Goal: Transaction & Acquisition: Obtain resource

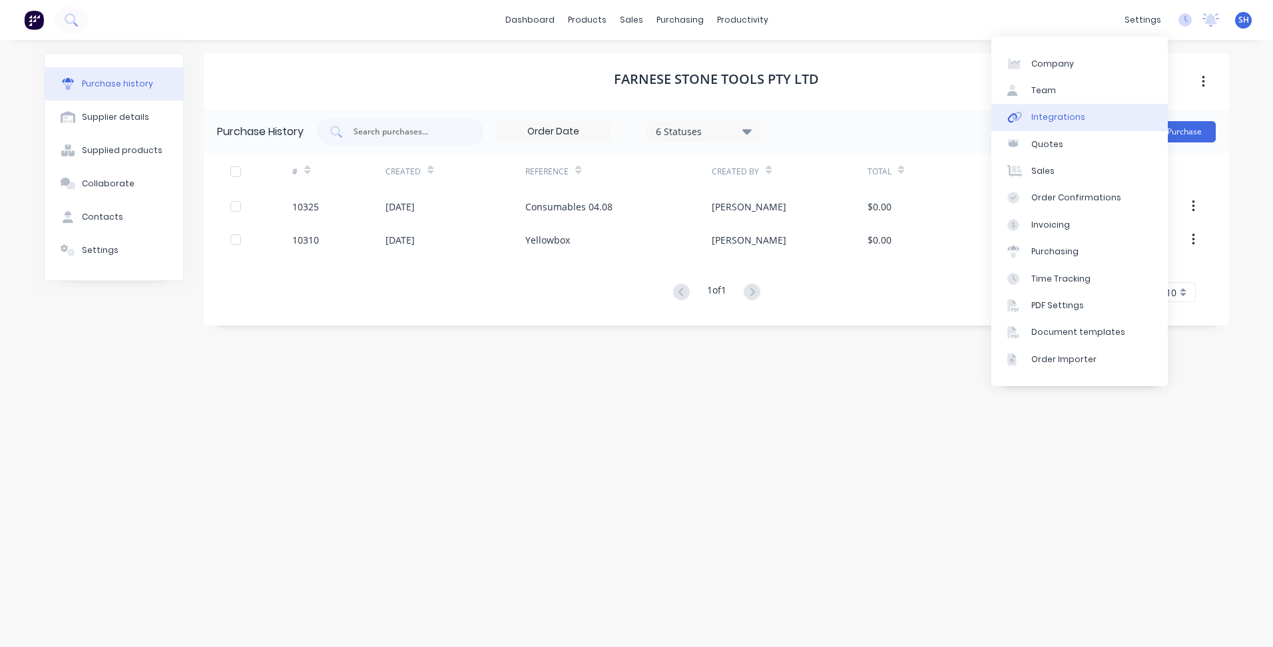
click at [1105, 111] on link "Integrations" at bounding box center [1079, 117] width 176 height 27
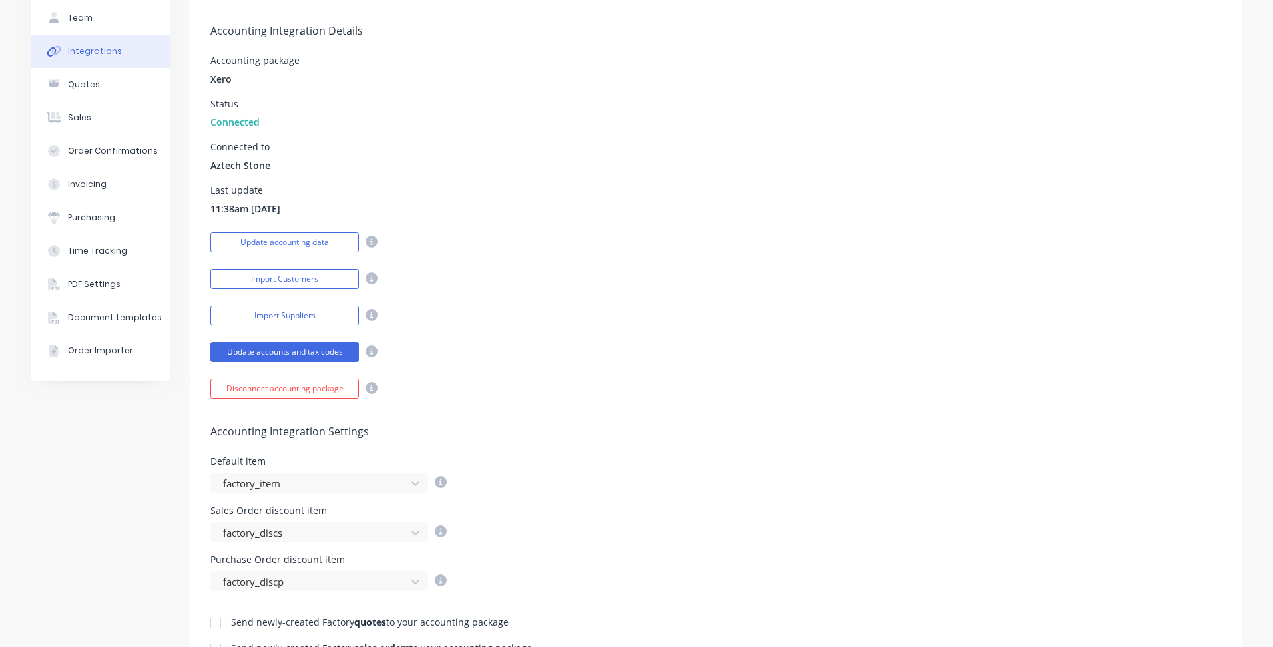
scroll to position [200, 0]
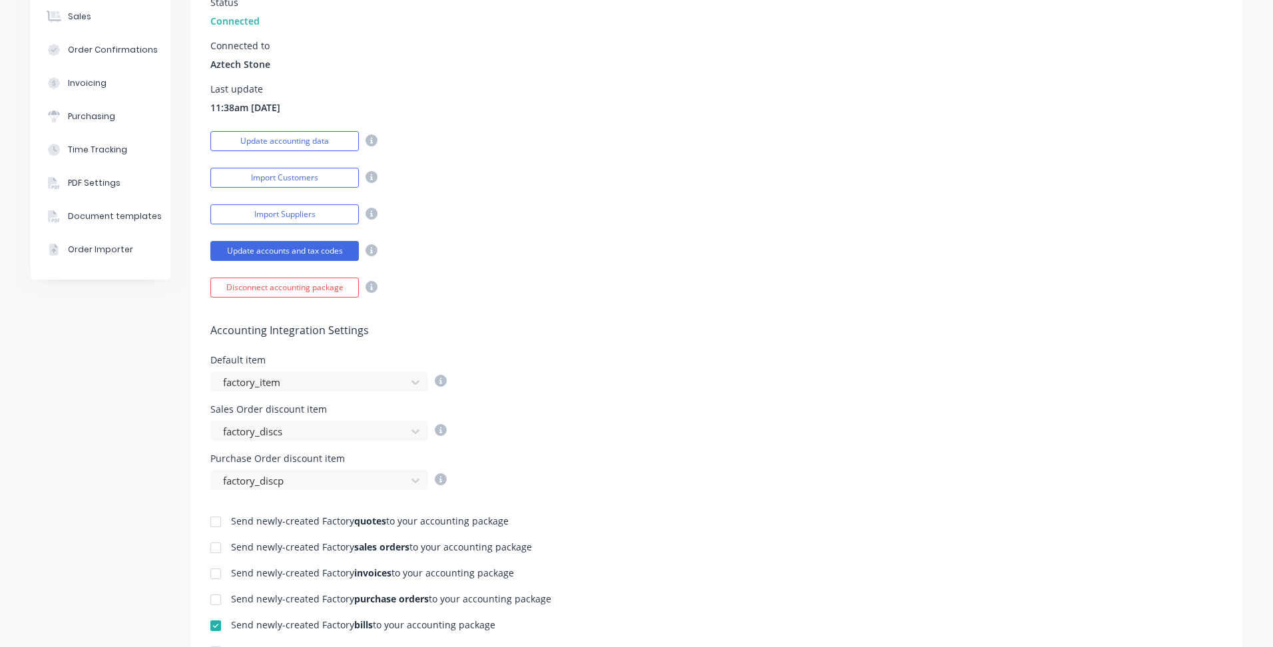
drag, startPoint x: 224, startPoint y: 563, endPoint x: 217, endPoint y: 575, distance: 13.5
click at [216, 575] on div at bounding box center [215, 574] width 27 height 27
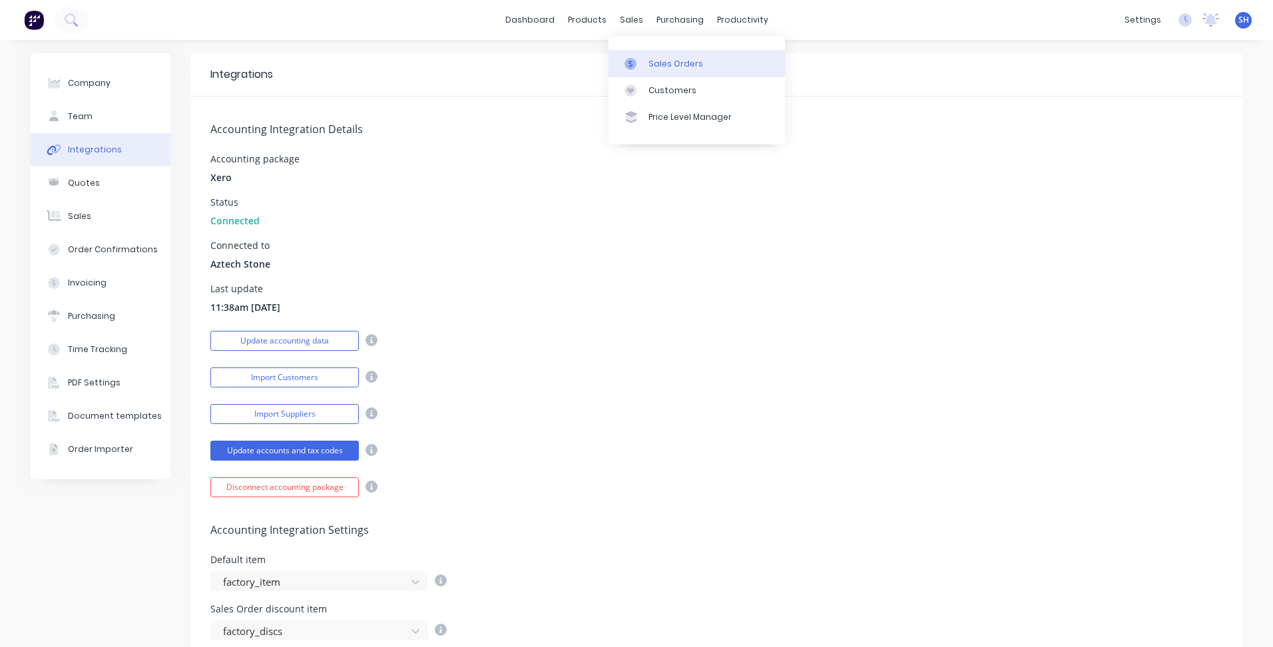
click at [659, 65] on div "Sales Orders" at bounding box center [675, 64] width 55 height 12
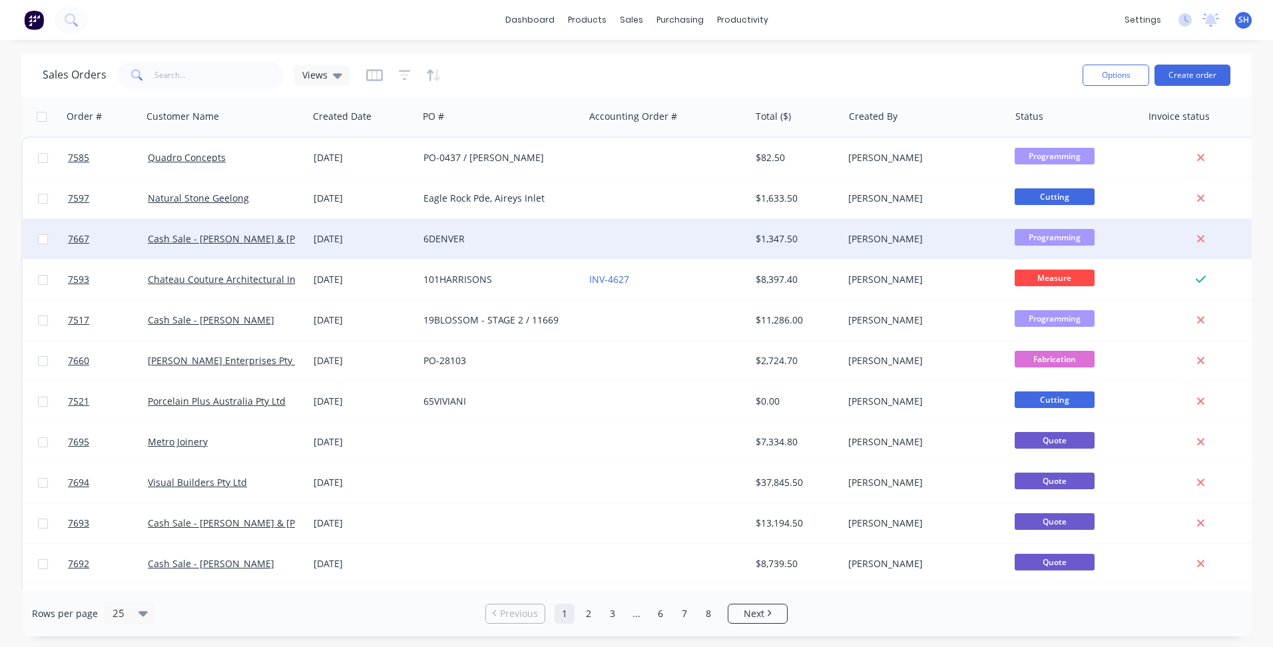
click at [573, 237] on div "6DENVER" at bounding box center [500, 238] width 155 height 13
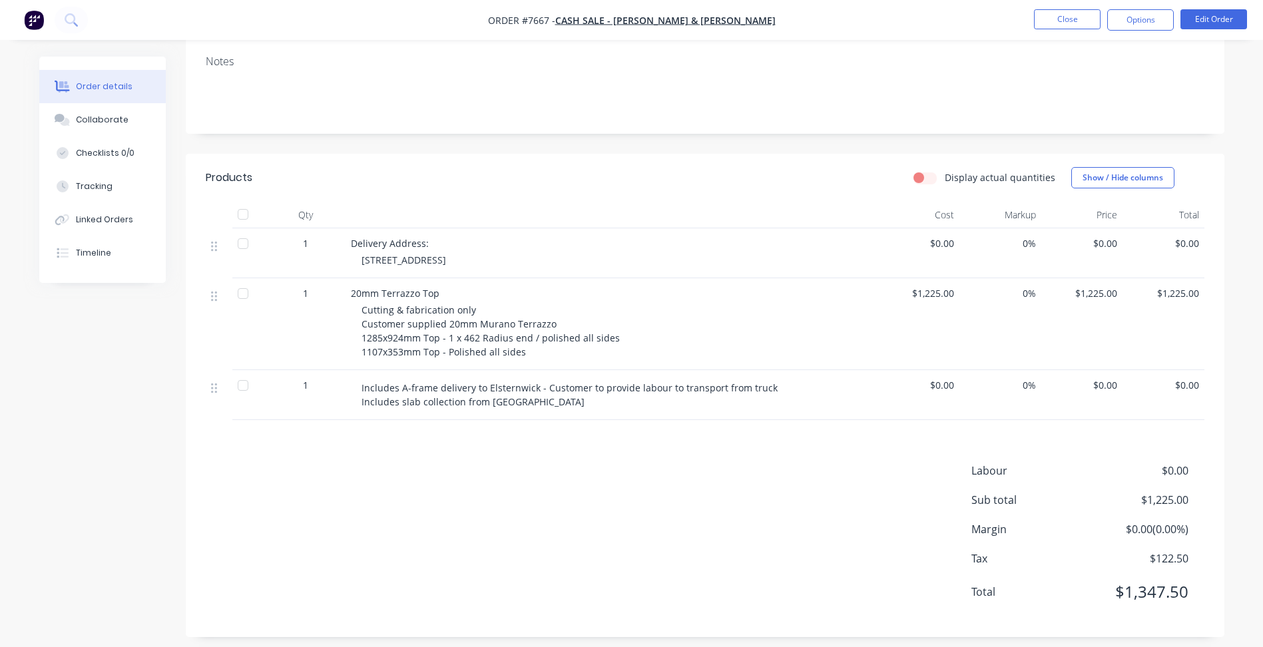
scroll to position [226, 0]
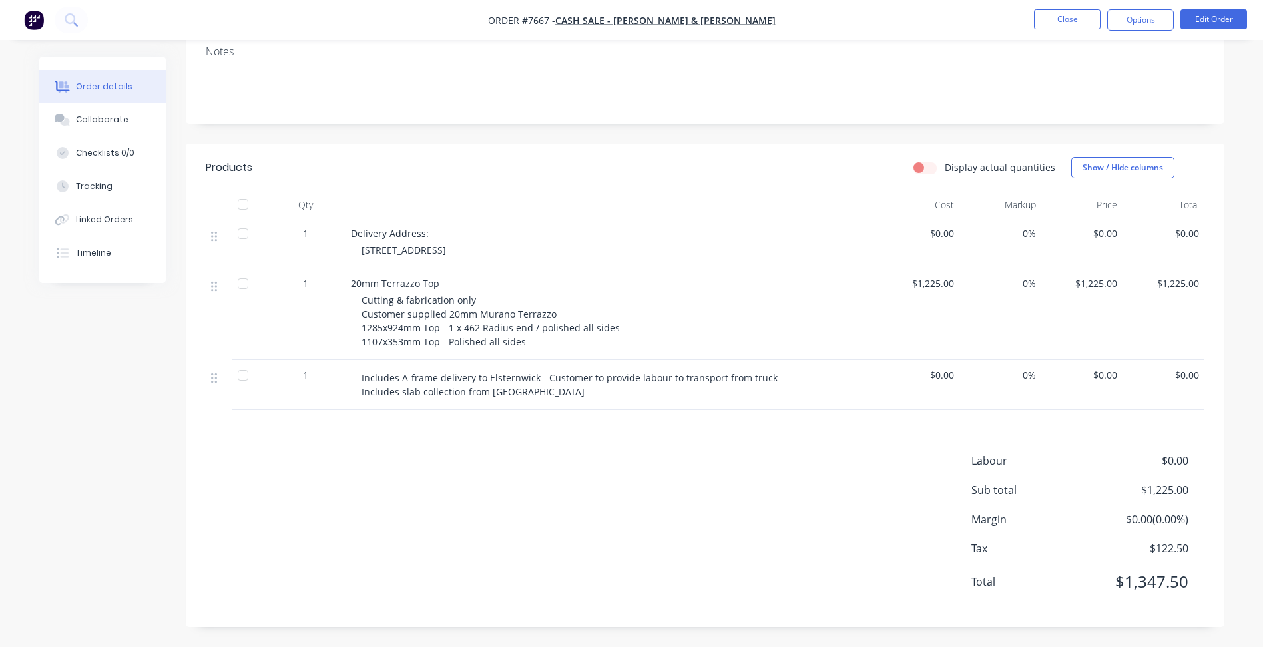
drag, startPoint x: 559, startPoint y: 390, endPoint x: 310, endPoint y: 221, distance: 301.6
click at [310, 221] on div "1 Delivery Address: 6 Denver Crescent, Elsternwick $0.00 0% $0.00 $0.00 1 20mm …" at bounding box center [705, 314] width 999 height 192
click at [553, 481] on div "Labour $0.00 Sub total $1,225.00 Margin $0.00 ( 0.00 %) Tax $122.50 Total $1,34…" at bounding box center [705, 530] width 999 height 154
drag, startPoint x: 379, startPoint y: 379, endPoint x: 429, endPoint y: 386, distance: 50.5
click at [429, 386] on span "Includes A-frame delivery to Elsternwick - Customer to provide labour to transp…" at bounding box center [572, 385] width 421 height 27
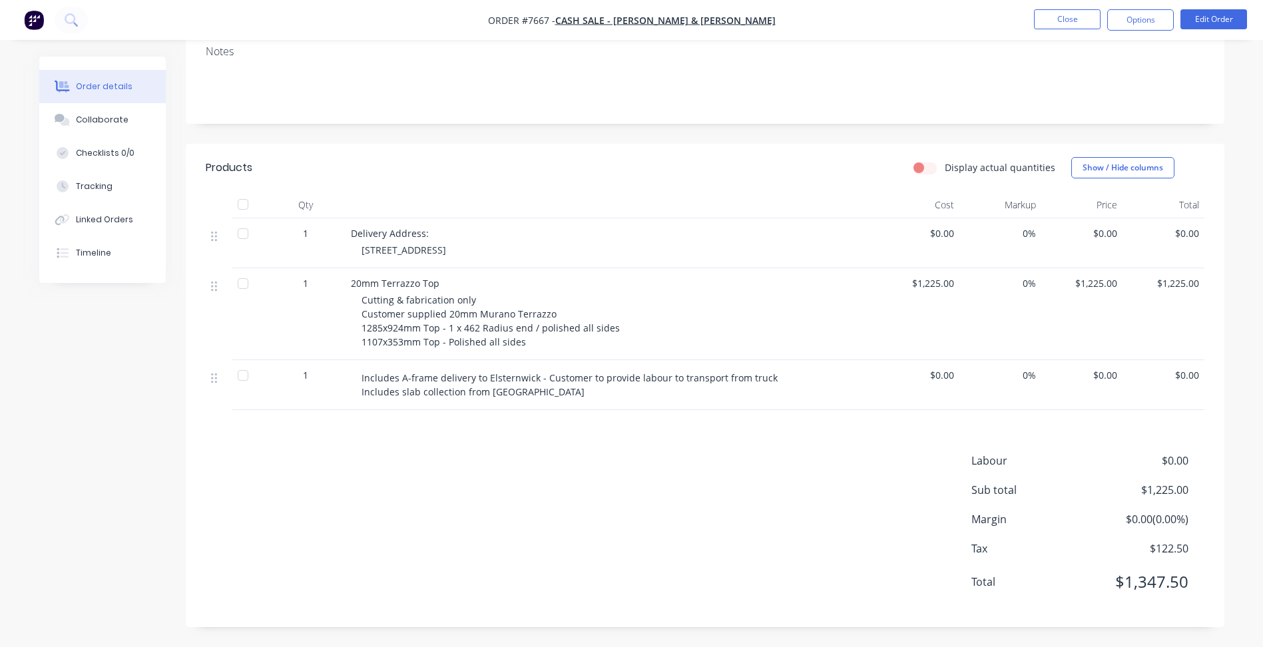
drag, startPoint x: 429, startPoint y: 386, endPoint x: 433, endPoint y: 393, distance: 8.3
click at [433, 393] on span "Includes A-frame delivery to Elsternwick - Customer to provide labour to transp…" at bounding box center [572, 385] width 421 height 27
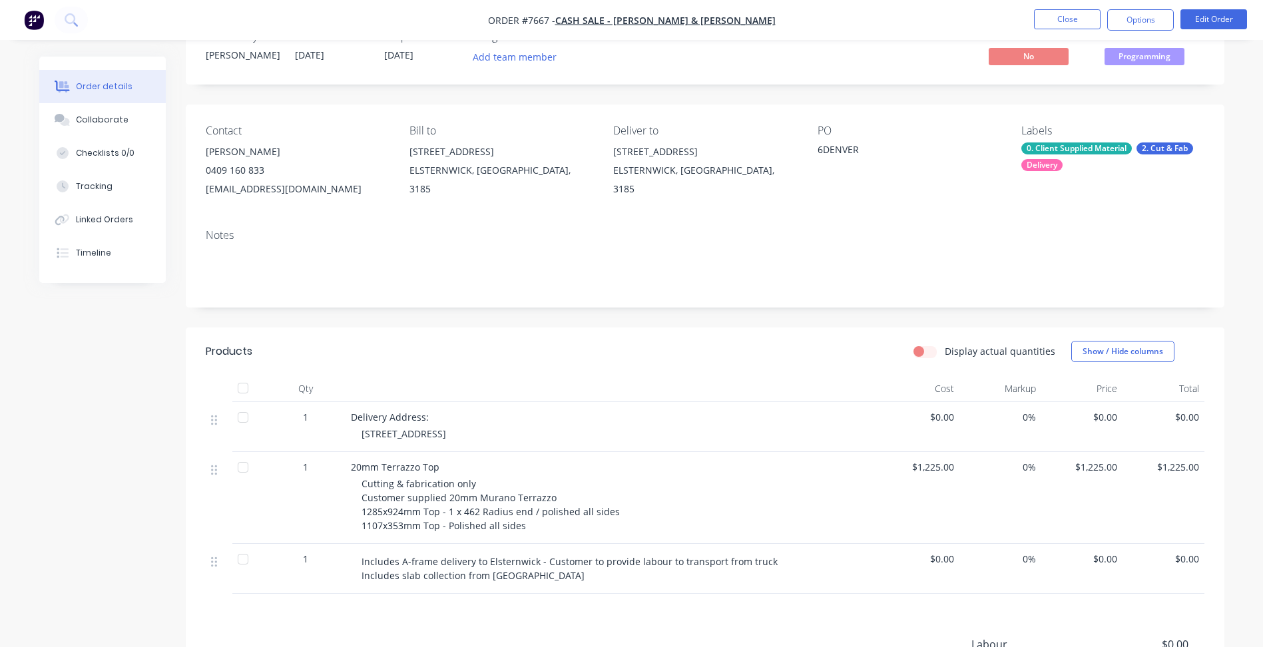
scroll to position [133, 0]
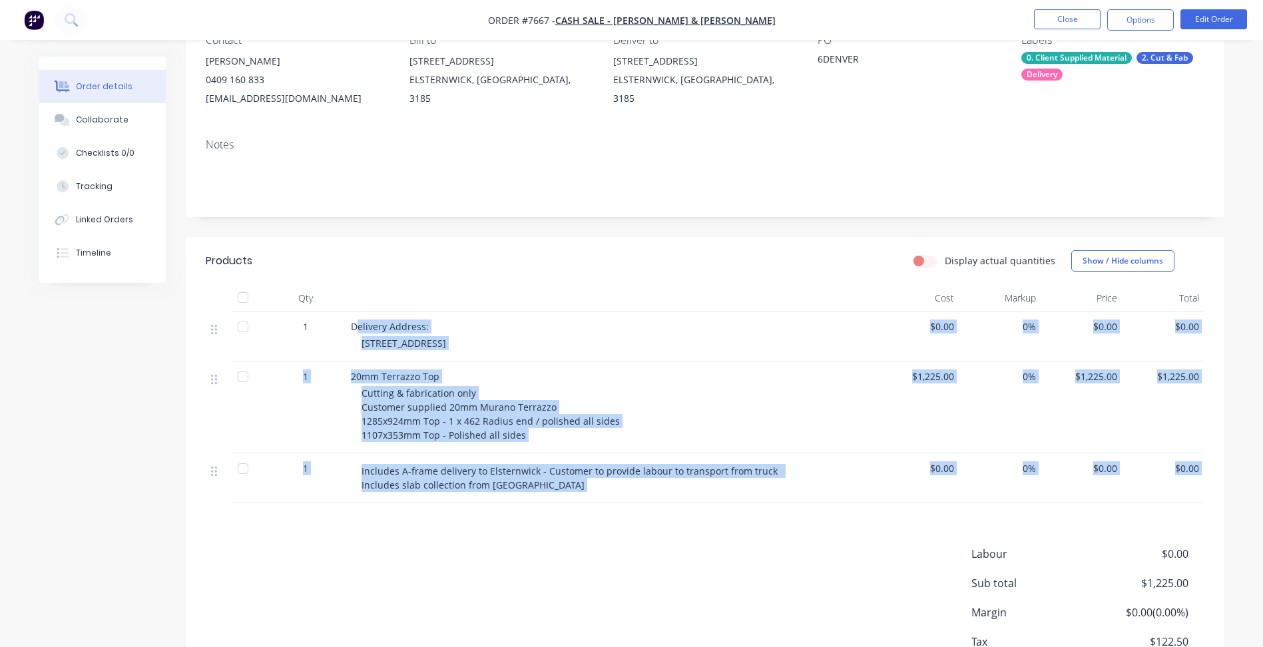
drag, startPoint x: 358, startPoint y: 321, endPoint x: 605, endPoint y: 507, distance: 309.5
click at [605, 507] on div "Products Display actual quantities Show / Hide columns Qty Cost Markup Price To…" at bounding box center [705, 478] width 1039 height 483
drag, startPoint x: 605, startPoint y: 507, endPoint x: 614, endPoint y: 559, distance: 52.0
click at [614, 559] on div "Labour $0.00 Sub total $1,225.00 Margin $0.00 ( 0.00 %) Tax $122.50 Total $1,34…" at bounding box center [705, 623] width 999 height 154
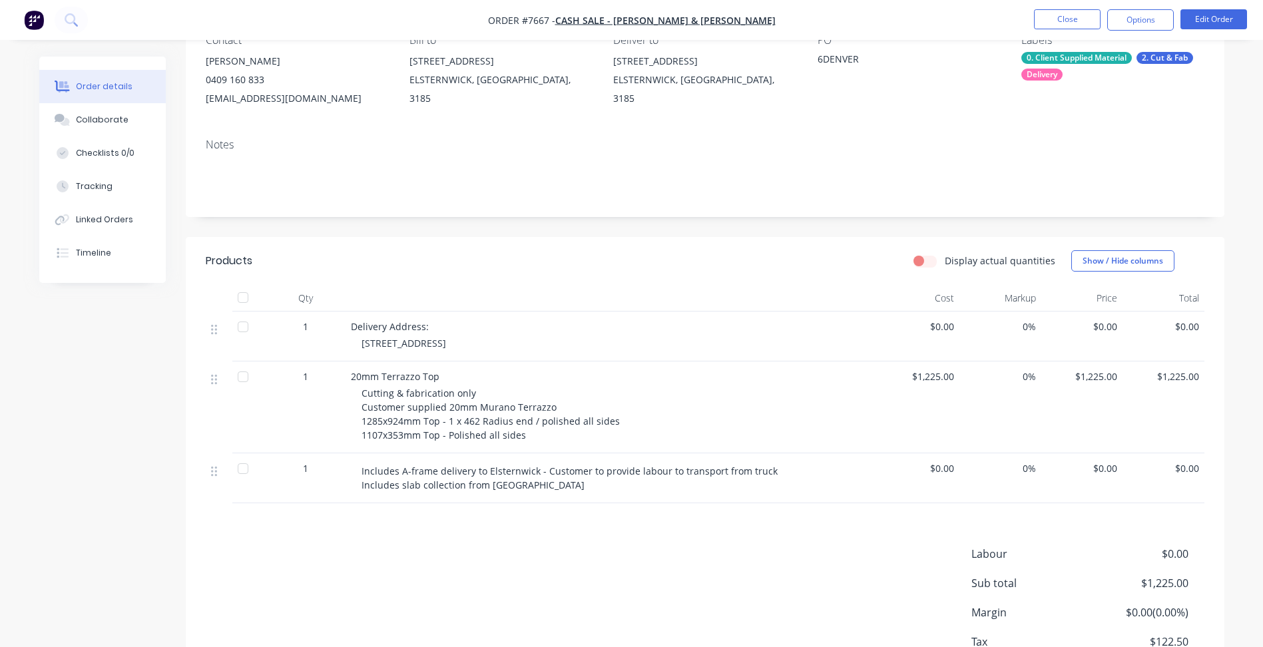
scroll to position [200, 0]
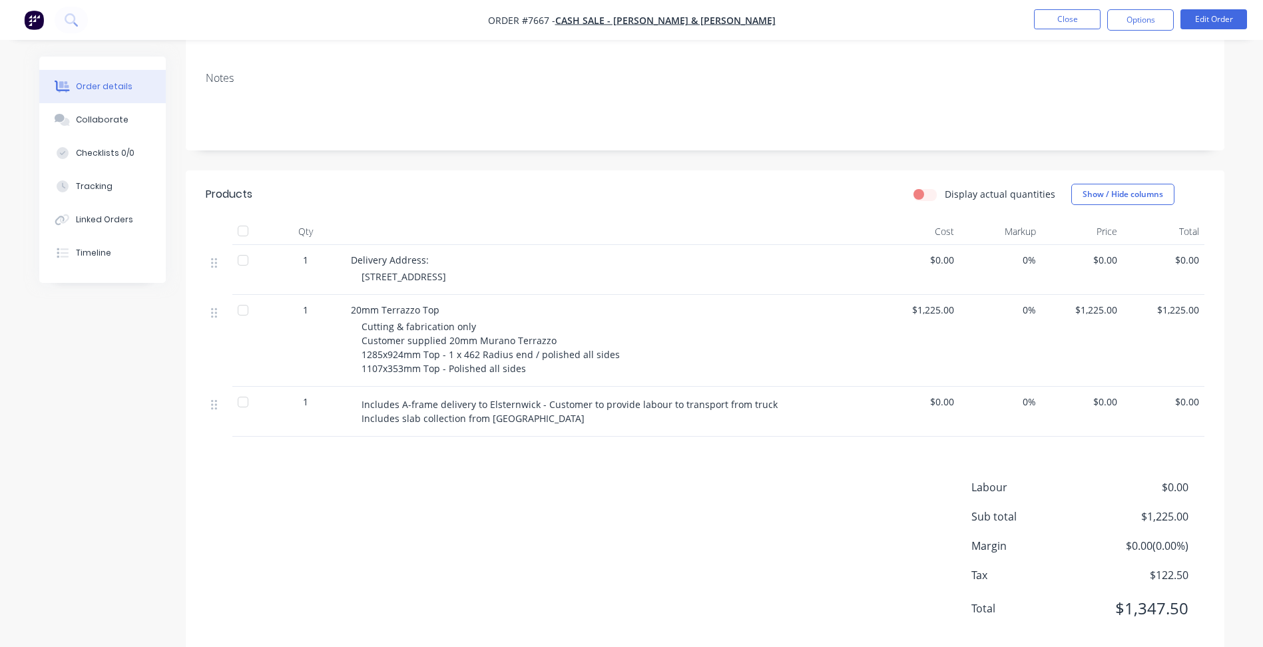
drag, startPoint x: 601, startPoint y: 427, endPoint x: 329, endPoint y: 387, distance: 274.7
click at [329, 387] on div "1 Includes A-frame delivery to Elsternwick - Customer to provide labour to tran…" at bounding box center [705, 412] width 999 height 50
drag, startPoint x: 329, startPoint y: 387, endPoint x: 611, endPoint y: 489, distance: 300.1
click at [611, 489] on div "Labour $0.00 Sub total $1,225.00 Margin $0.00 ( 0.00 %) Tax $122.50 Total $1,34…" at bounding box center [705, 556] width 999 height 154
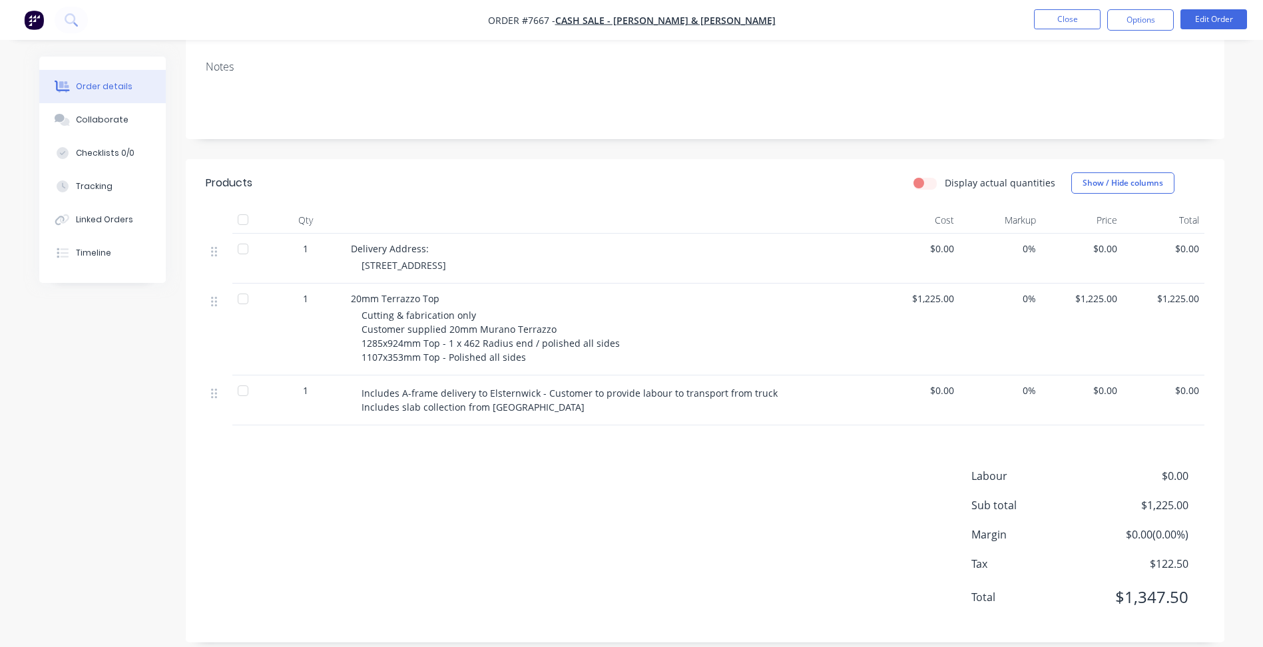
scroll to position [226, 0]
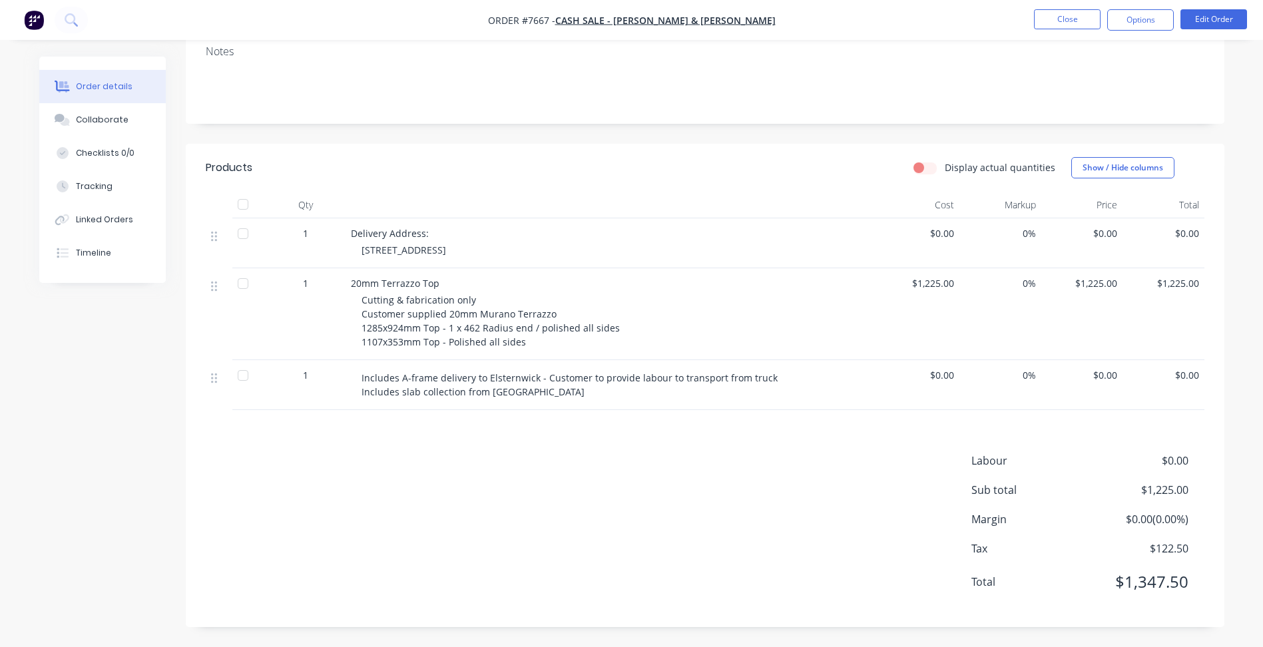
drag, startPoint x: 608, startPoint y: 394, endPoint x: 289, endPoint y: 203, distance: 371.8
click at [289, 203] on div "Qty Cost Markup Price Total 1 Delivery Address: 6 Denver Crescent, Elsternwick …" at bounding box center [705, 301] width 999 height 218
drag, startPoint x: 289, startPoint y: 203, endPoint x: 507, endPoint y: 582, distance: 437.3
click at [507, 582] on div "Labour $0.00 Sub total $1,225.00 Margin $0.00 ( 0.00 %) Tax $122.50 Total $1,34…" at bounding box center [705, 530] width 999 height 154
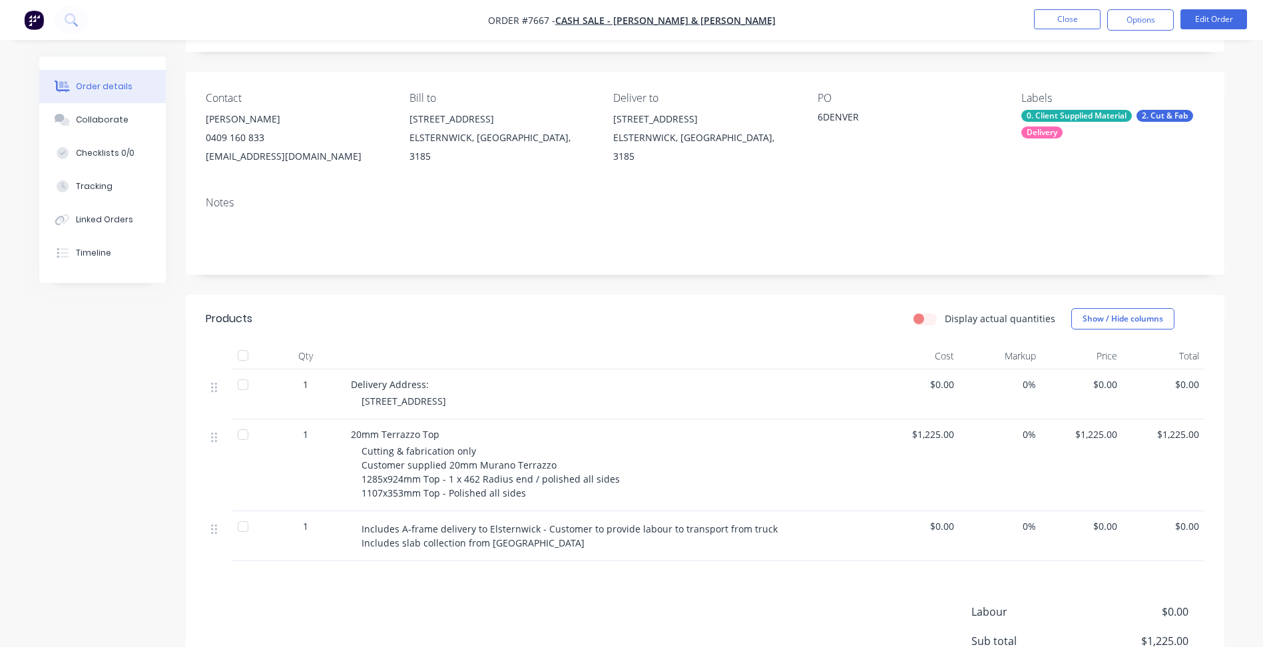
scroll to position [0, 0]
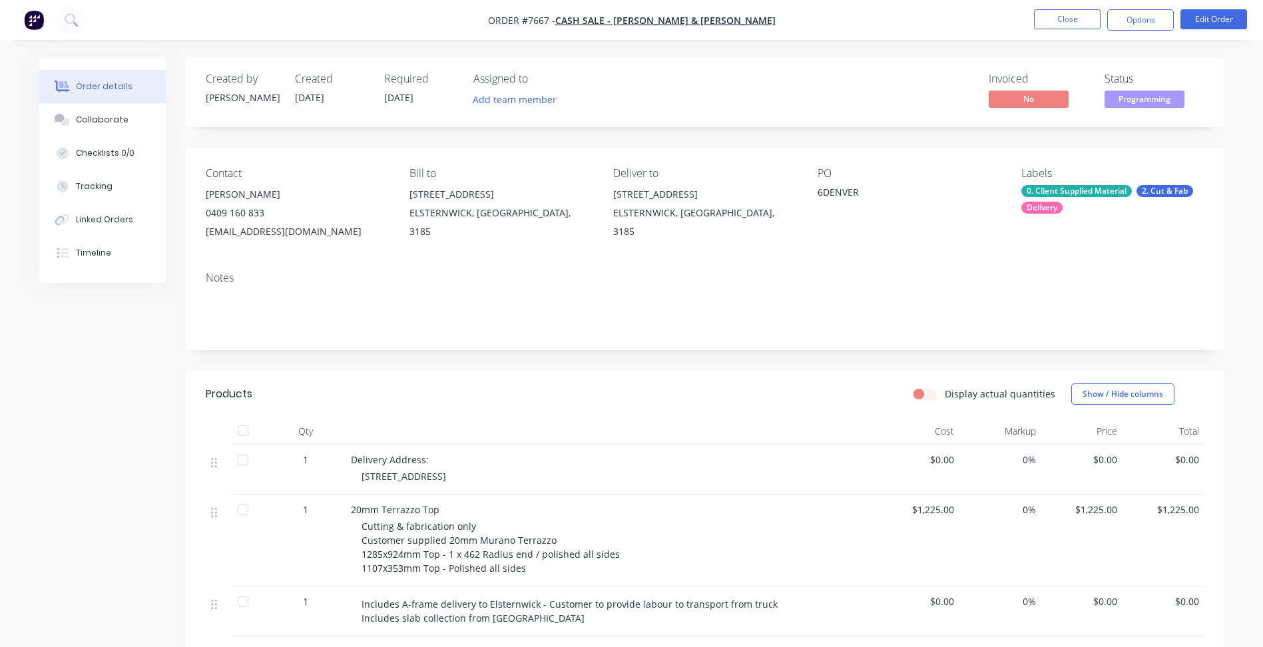
drag, startPoint x: 358, startPoint y: 462, endPoint x: 657, endPoint y: 632, distance: 343.8
click at [657, 632] on div "1 Delivery Address: 6 Denver Crescent, Elsternwick $0.00 0% $0.00 $0.00 1 20mm …" at bounding box center [705, 541] width 999 height 192
click at [657, 632] on div "Includes A-frame delivery to Elsternwick - Customer to provide labour to transp…" at bounding box center [612, 612] width 533 height 50
click at [1139, 24] on button "Options" at bounding box center [1140, 19] width 67 height 21
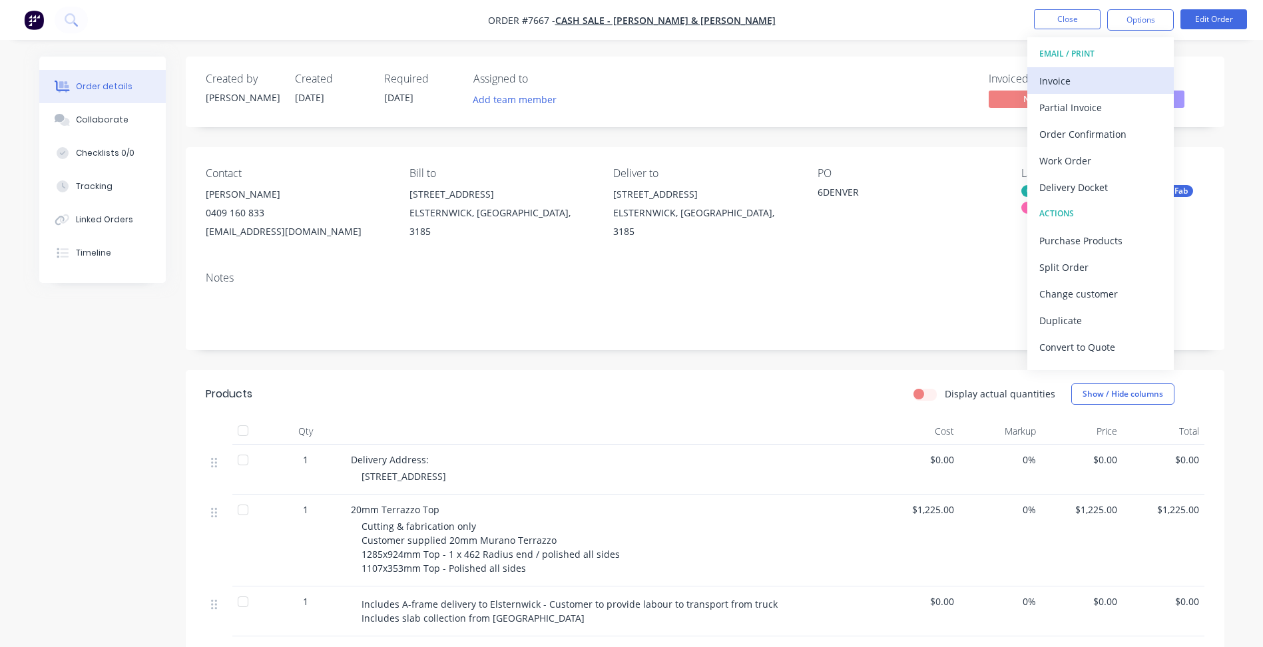
click at [1094, 76] on div "Invoice" at bounding box center [1100, 80] width 123 height 19
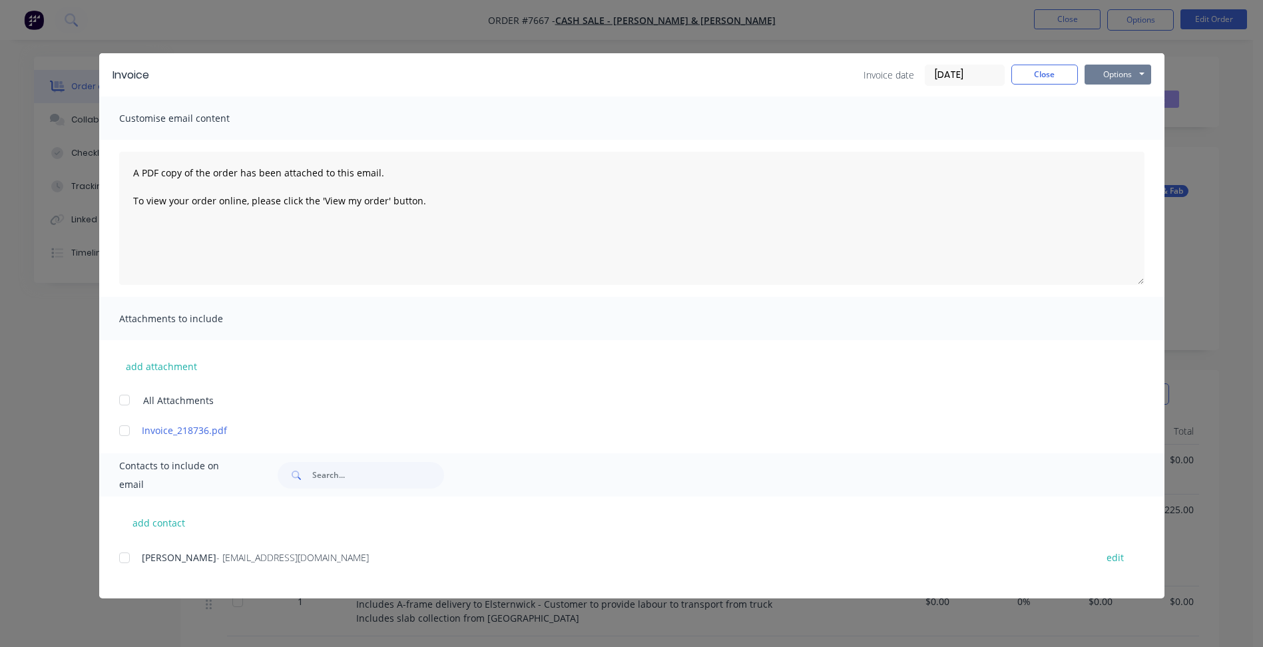
click at [1131, 83] on button "Options" at bounding box center [1118, 75] width 67 height 20
click at [1107, 121] on button "Print" at bounding box center [1127, 120] width 85 height 22
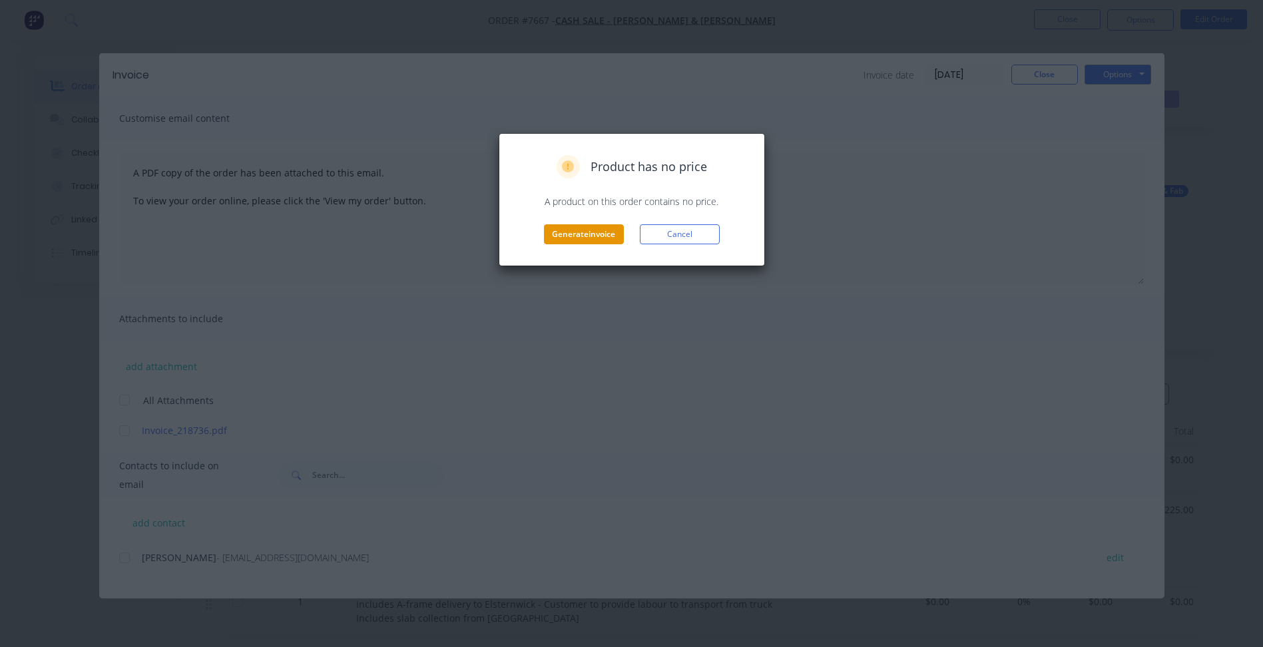
click at [557, 232] on button "Generate invoice" at bounding box center [584, 234] width 80 height 20
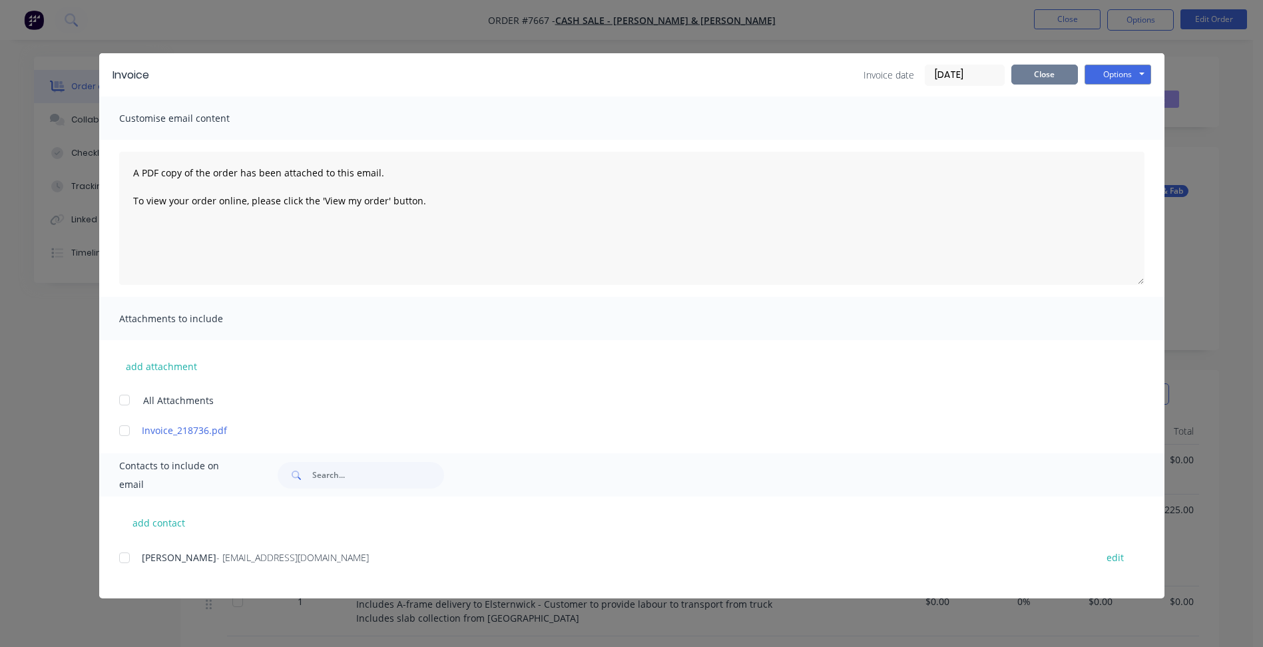
click at [1030, 81] on button "Close" at bounding box center [1044, 75] width 67 height 20
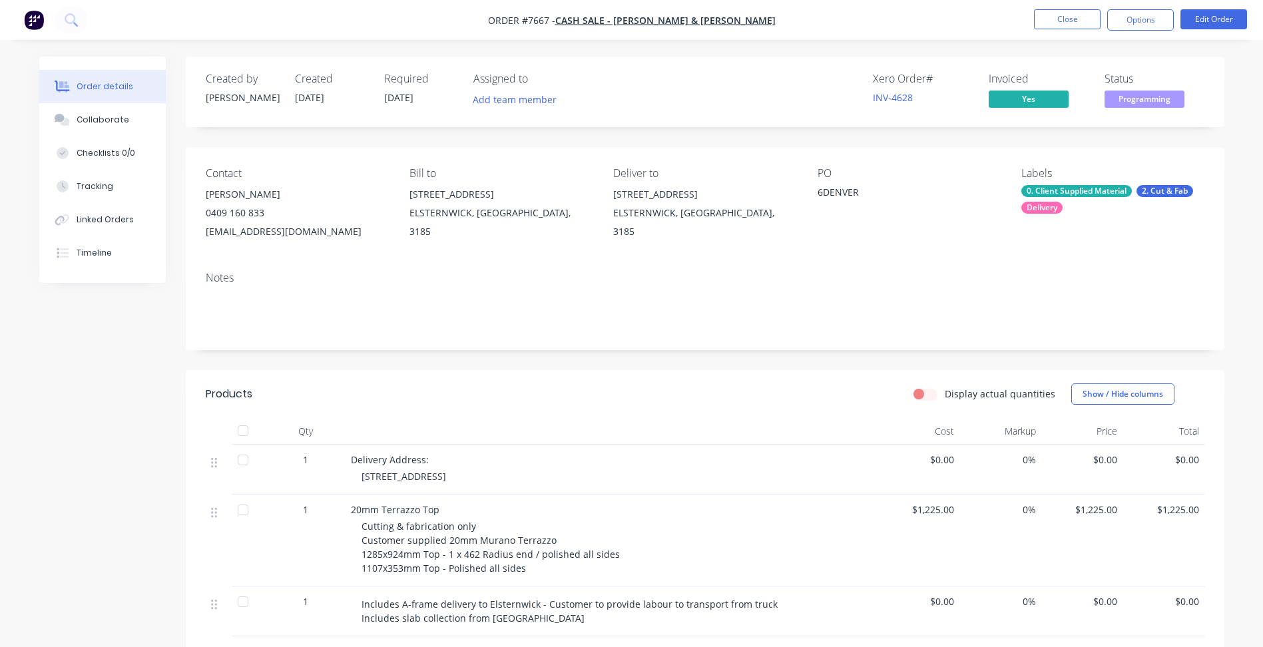
drag, startPoint x: 236, startPoint y: 198, endPoint x: 202, endPoint y: 198, distance: 33.3
click at [202, 198] on div "Contact Jamie Mclachlan 0409 160 833 c.jmclachlan@bigpond.com.au Bill to 6 Denv…" at bounding box center [705, 204] width 1039 height 114
copy div "Jamie Mclachlan"
drag, startPoint x: 267, startPoint y: 218, endPoint x: 205, endPoint y: 217, distance: 61.9
click at [206, 217] on div "0409 160 833" at bounding box center [297, 213] width 182 height 19
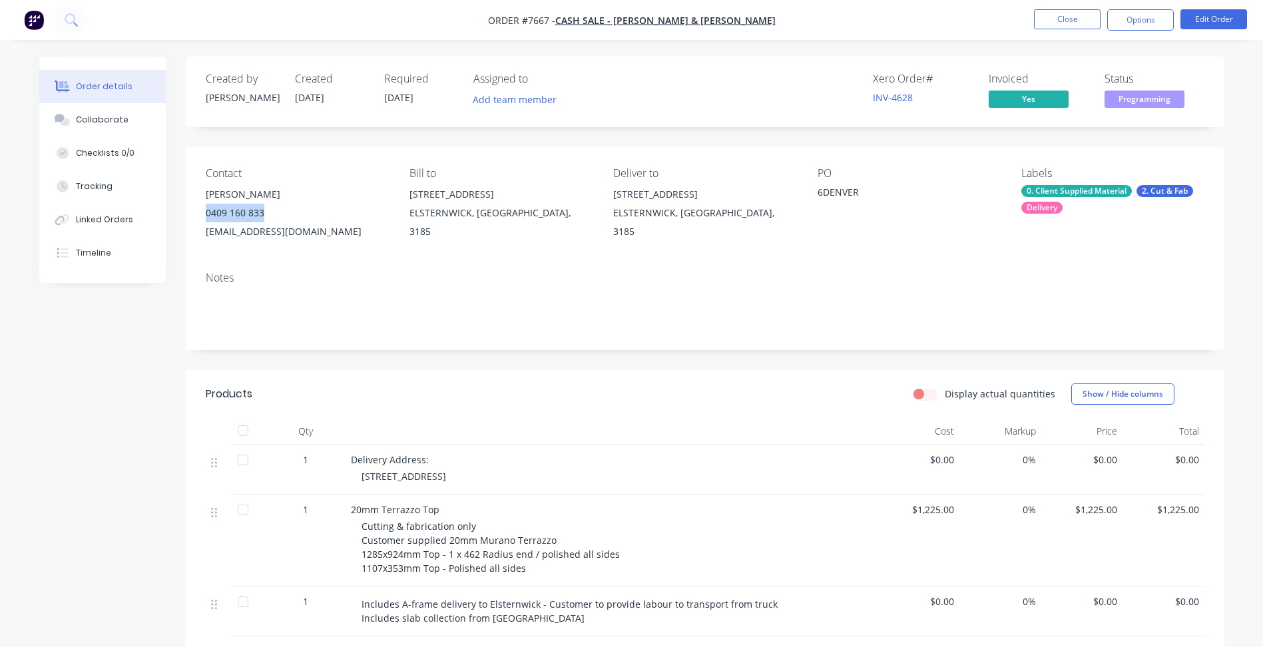
copy div "0409 160 833"
drag, startPoint x: 340, startPoint y: 236, endPoint x: 200, endPoint y: 243, distance: 140.6
click at [200, 243] on div "Contact Jamie Mclachlan 0409 160 833 c.jmclachlan@bigpond.com.au Bill to 6 Denv…" at bounding box center [705, 204] width 1039 height 114
copy div "c.jmclachlan@bigpond.com.au"
click at [1064, 25] on button "Close" at bounding box center [1067, 19] width 67 height 20
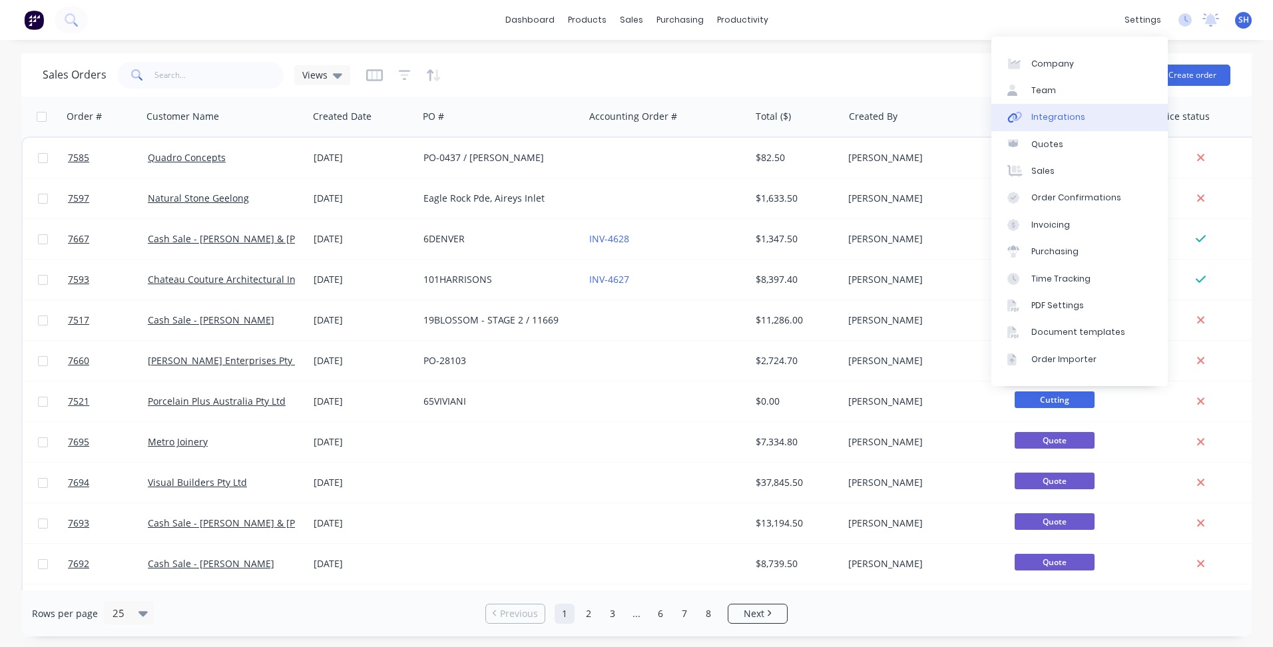
click at [1086, 115] on link "Integrations" at bounding box center [1079, 117] width 176 height 27
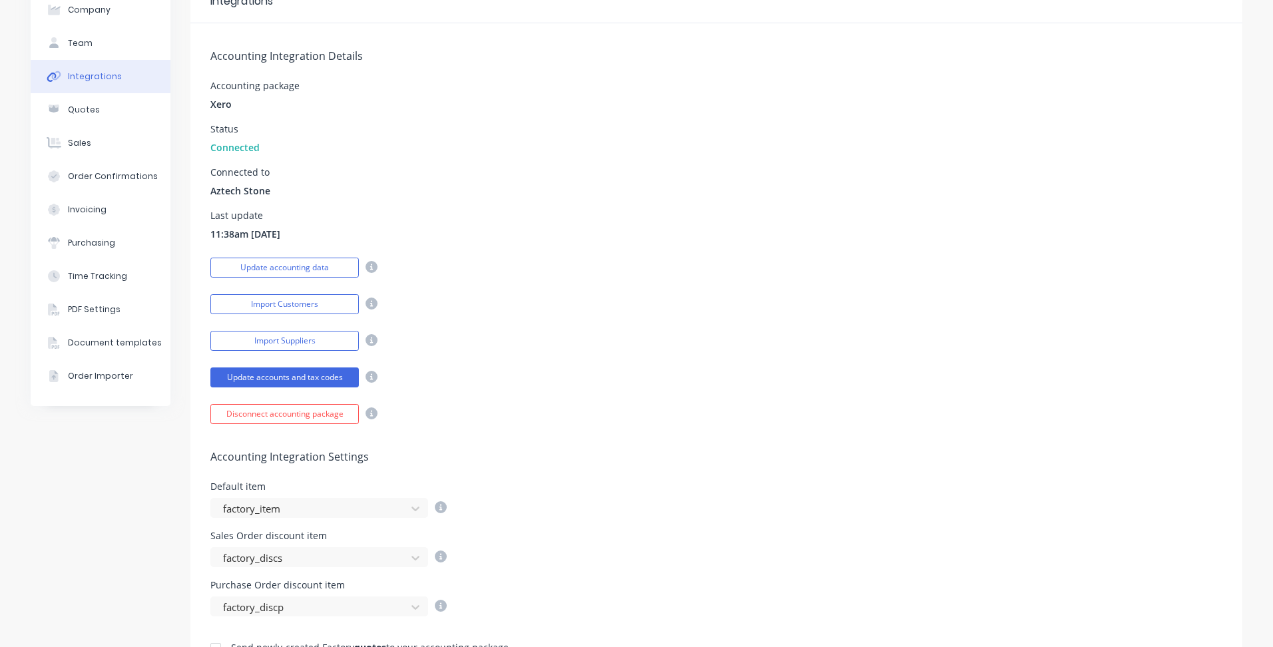
scroll to position [200, 0]
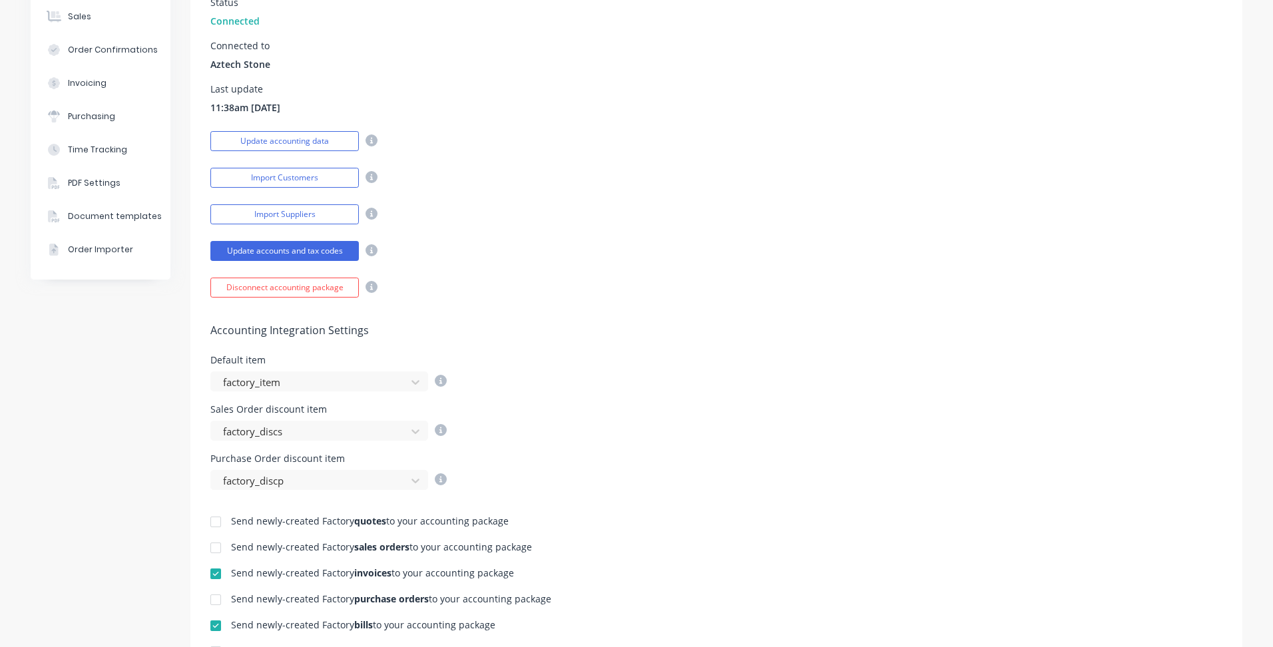
click at [205, 575] on div at bounding box center [215, 574] width 27 height 27
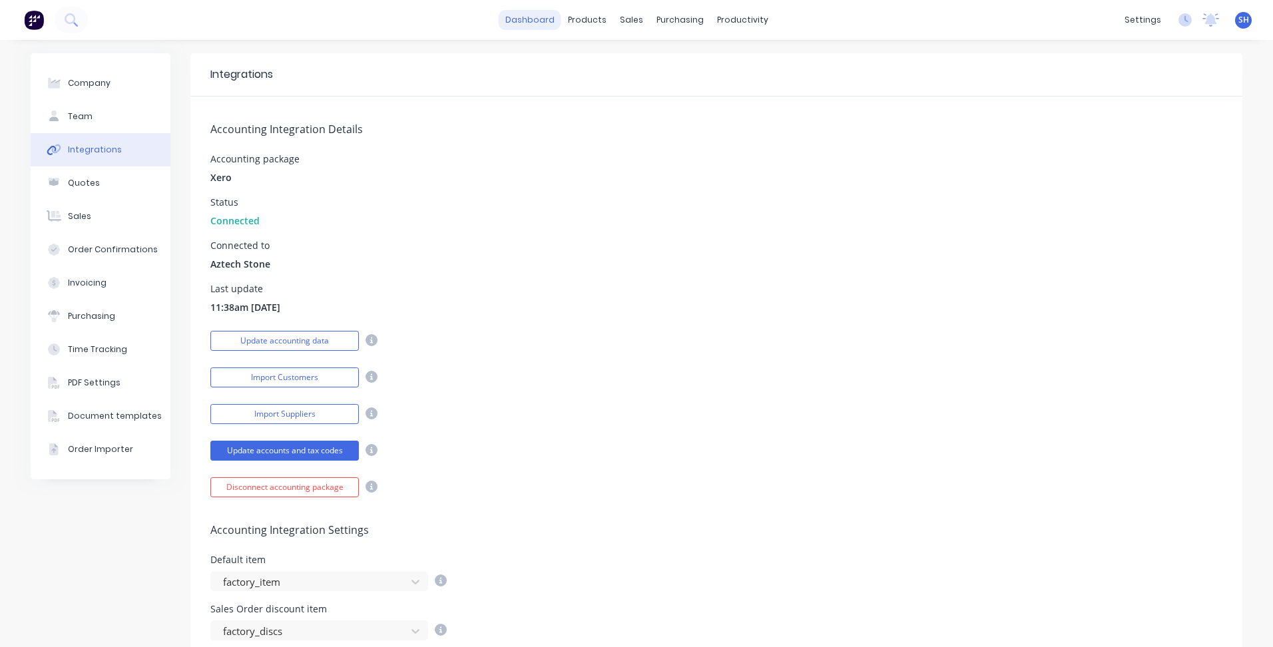
click at [520, 24] on link "dashboard" at bounding box center [530, 20] width 63 height 20
